Goal: Task Accomplishment & Management: Manage account settings

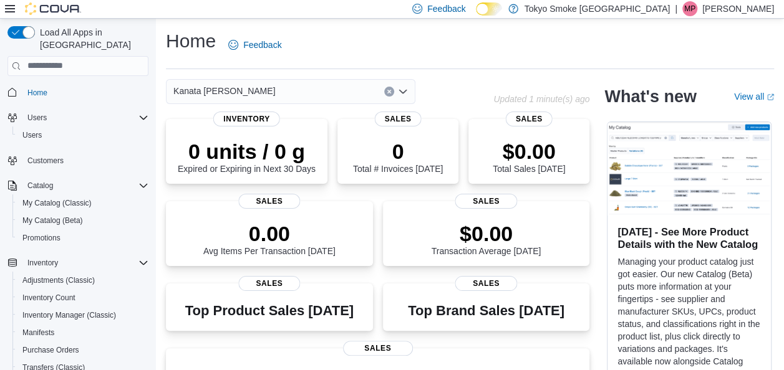
click at [304, 117] on div "Kanata Earl Grey Updated 1 minute(s) ago 0 units / 0 g Expired or Expiring in N…" at bounding box center [377, 341] width 423 height 524
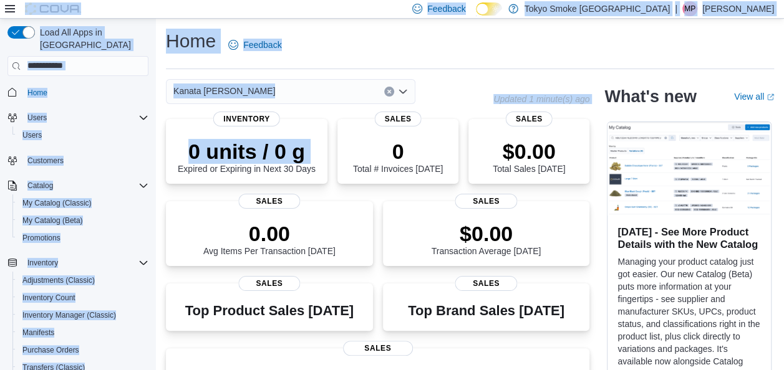
drag, startPoint x: 0, startPoint y: 0, endPoint x: 639, endPoint y: -32, distance: 639.9
click at [639, 0] on html "Feedback Dark Mode Tokyo Smoke Ontario | MP Mark Patafie Load All Apps in New H…" at bounding box center [392, 185] width 784 height 370
